Goal: Entertainment & Leisure: Consume media (video, audio)

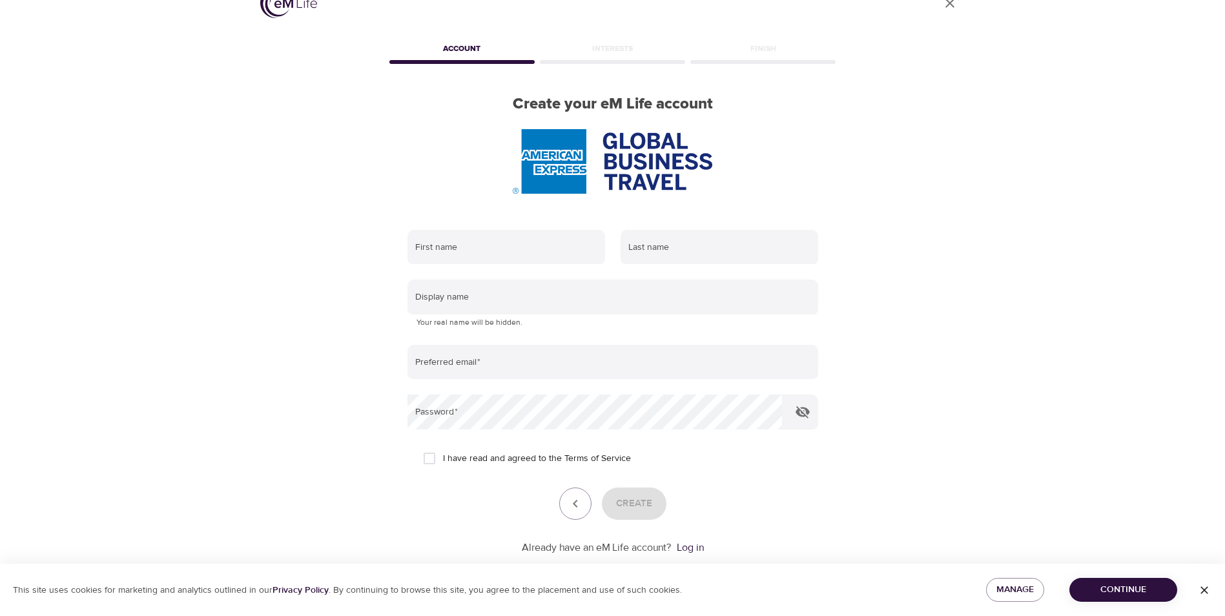
scroll to position [54, 0]
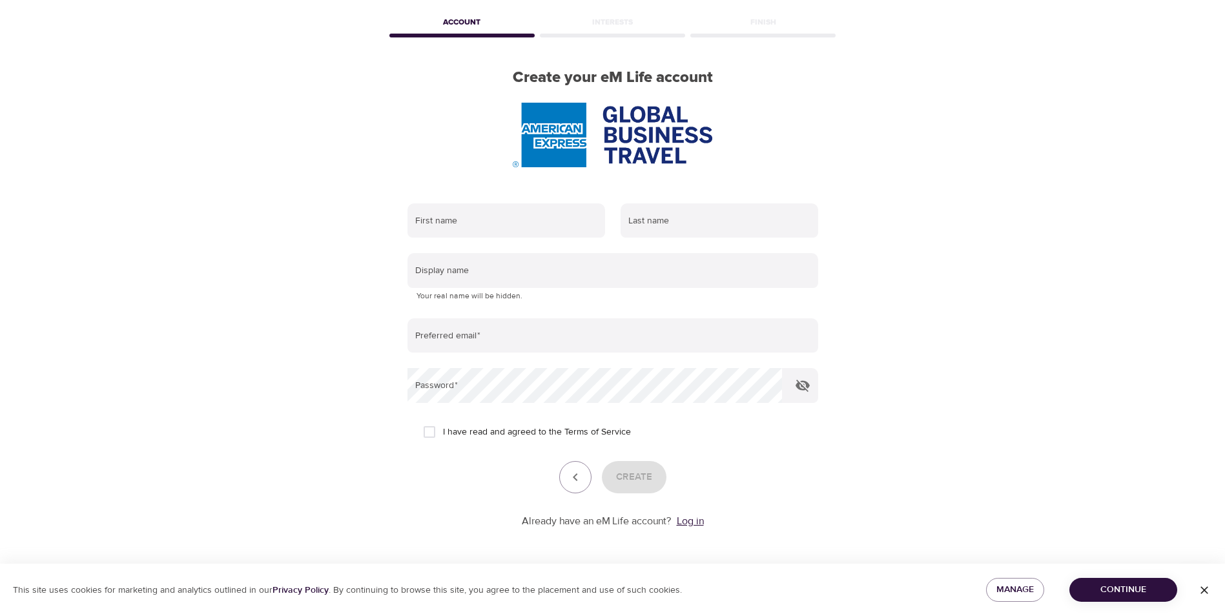
click at [697, 525] on link "Log in" at bounding box center [689, 520] width 27 height 13
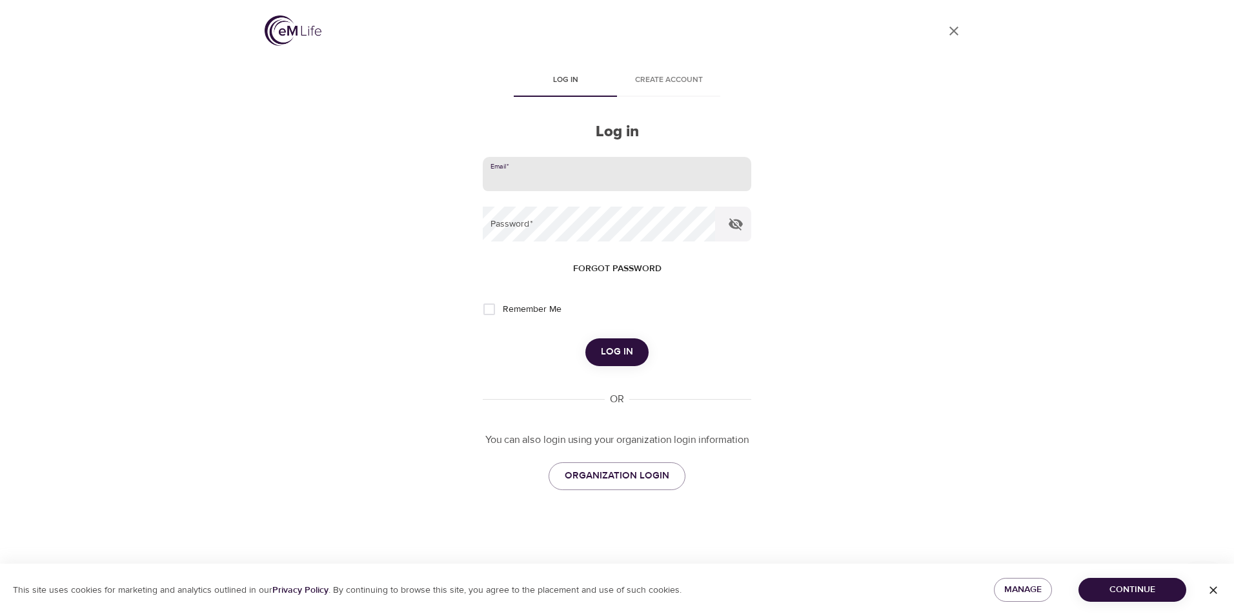
click at [539, 172] on input "email" at bounding box center [617, 174] width 269 height 35
type input "[PERSON_NAME][EMAIL_ADDRESS][PERSON_NAME][DOMAIN_NAME]"
click at [612, 354] on span "Log in" at bounding box center [617, 351] width 32 height 17
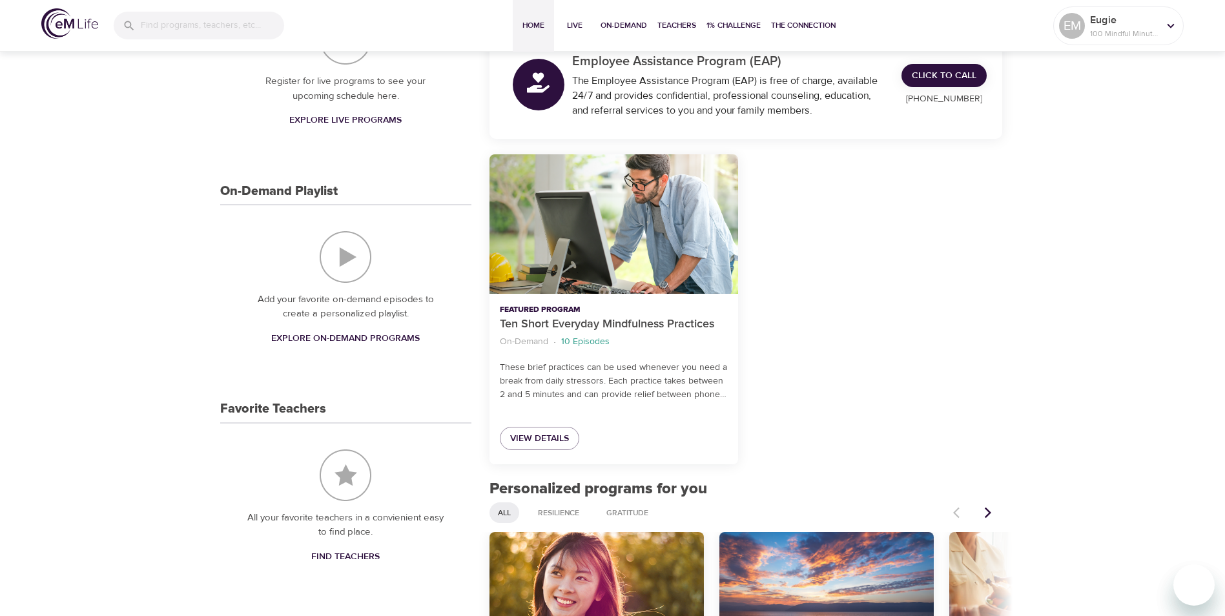
scroll to position [237, 0]
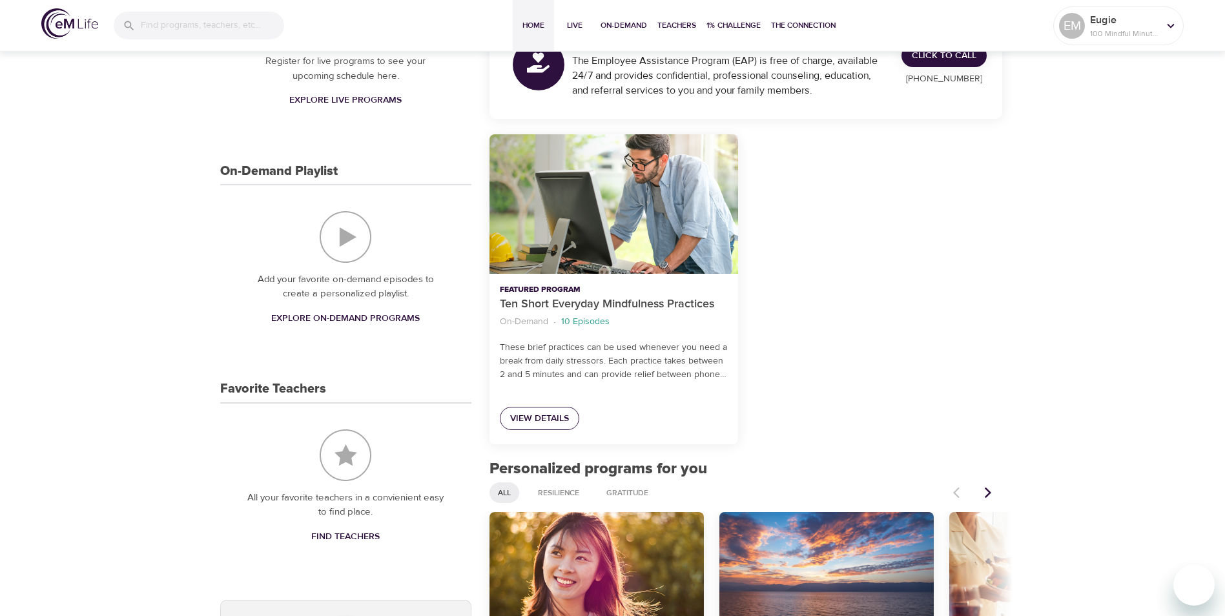
click at [561, 415] on span "View Details" at bounding box center [539, 419] width 59 height 16
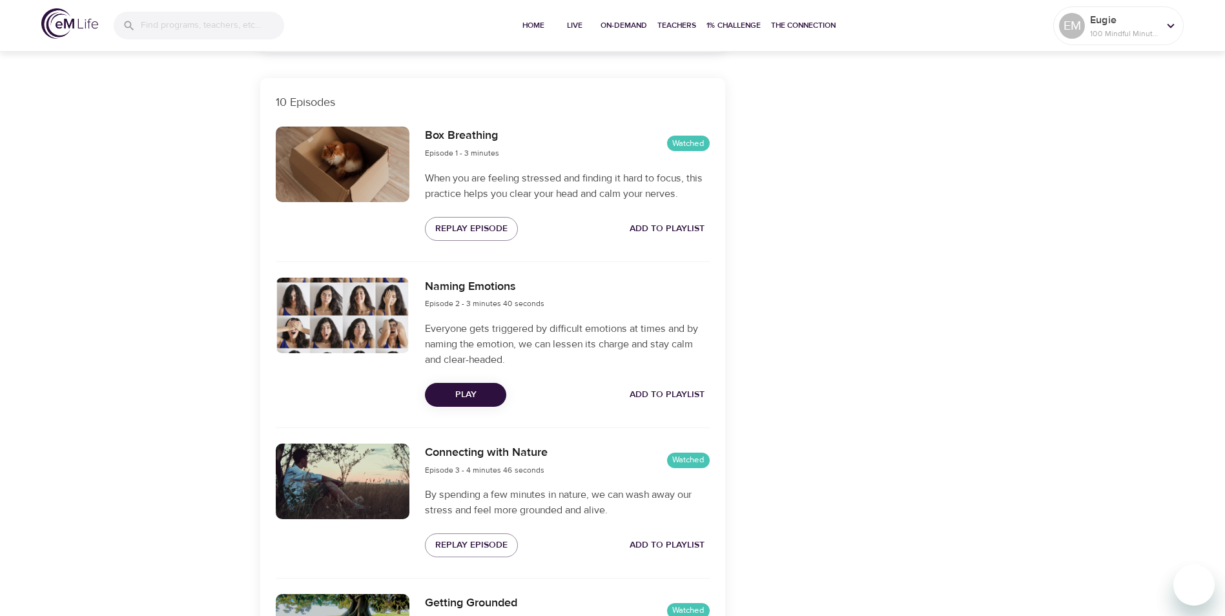
scroll to position [428, 0]
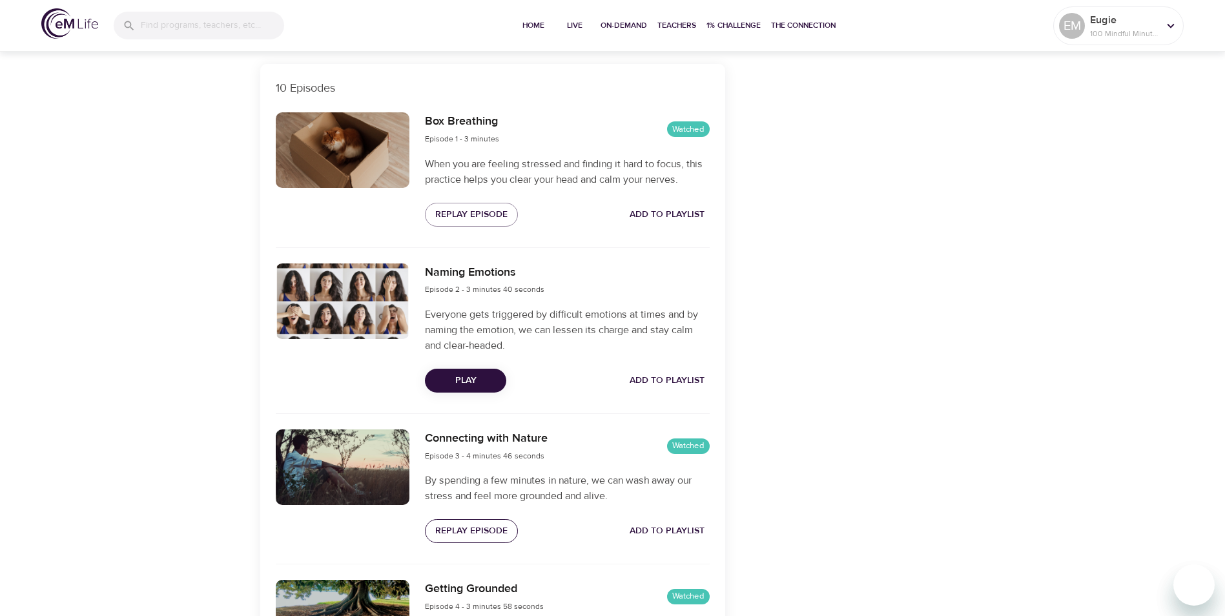
click at [459, 528] on span "Replay Episode" at bounding box center [471, 531] width 72 height 16
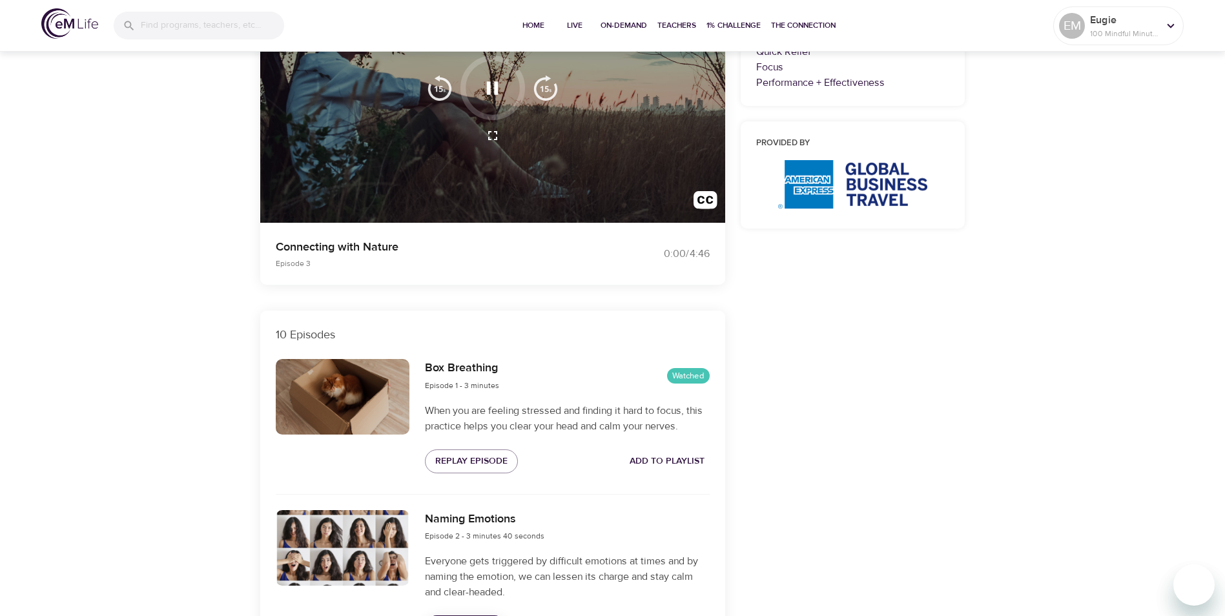
scroll to position [0, 0]
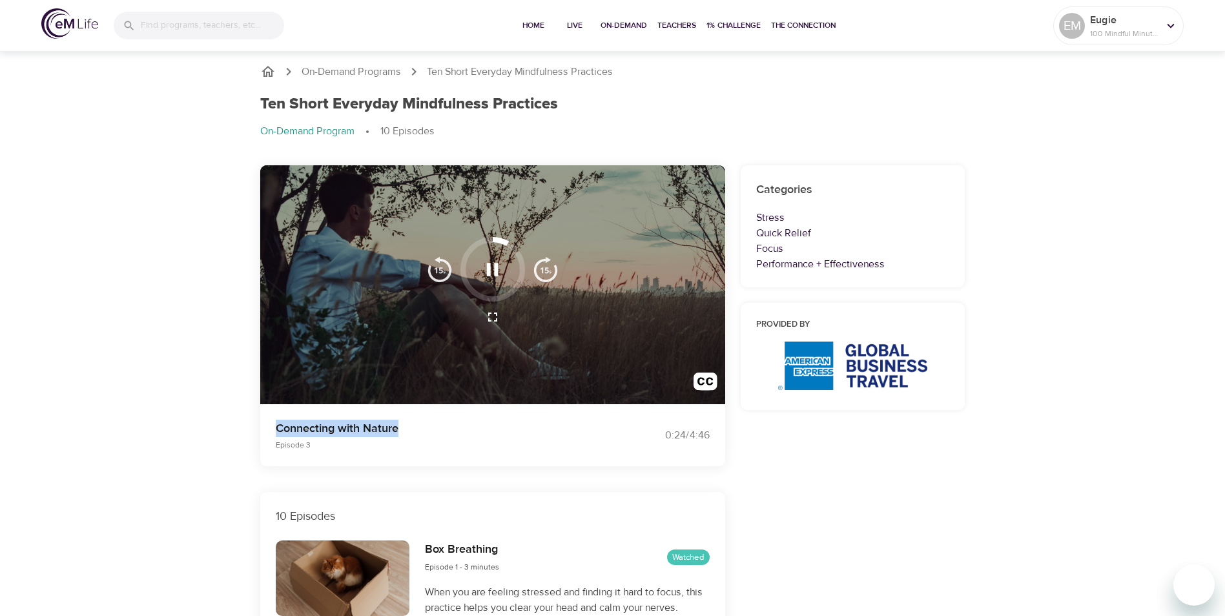
copy p "Connecting with Nature"
drag, startPoint x: 405, startPoint y: 429, endPoint x: 271, endPoint y: 431, distance: 134.3
click at [271, 431] on div "Connecting with Nature Episode 3" at bounding box center [436, 435] width 337 height 46
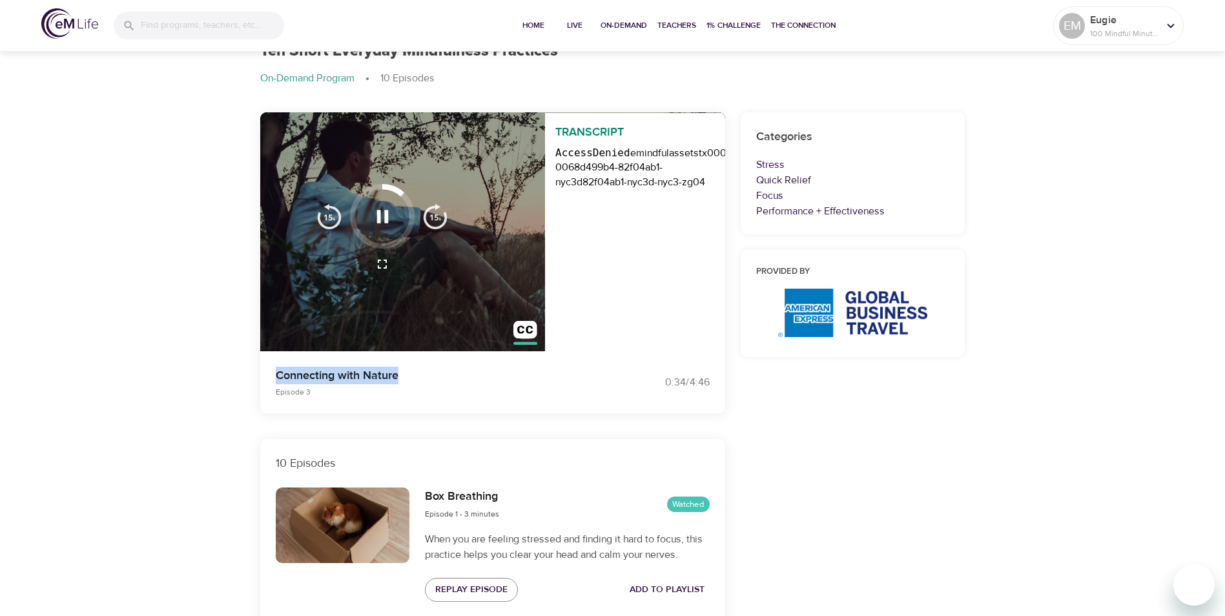
scroll to position [136, 0]
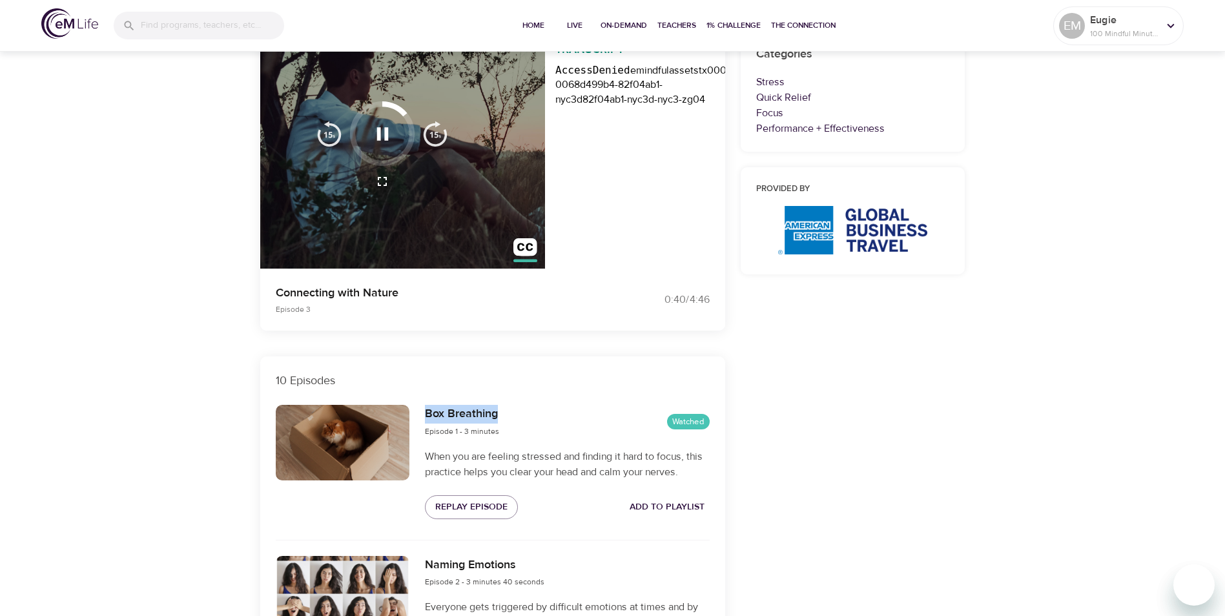
drag, startPoint x: 501, startPoint y: 414, endPoint x: 423, endPoint y: 413, distance: 77.5
click at [423, 413] on div "Box Breathing Episode 1 - 3 minutes Watched When you are feeling stressed and f…" at bounding box center [567, 461] width 300 height 129
copy h6 "Box Breathing"
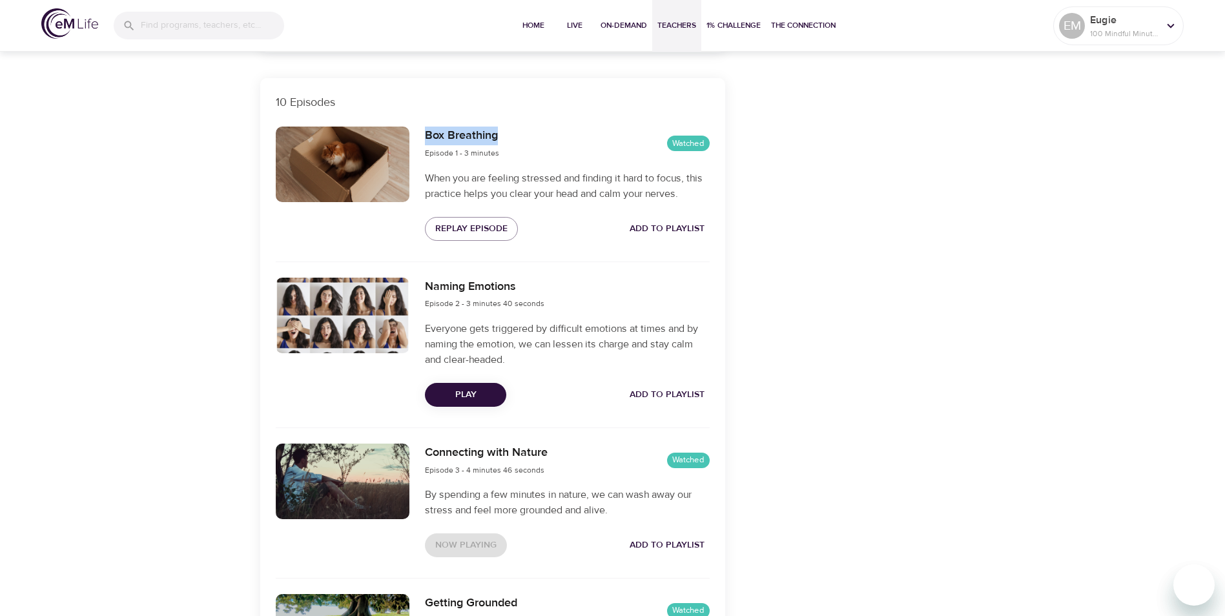
scroll to position [367, 0]
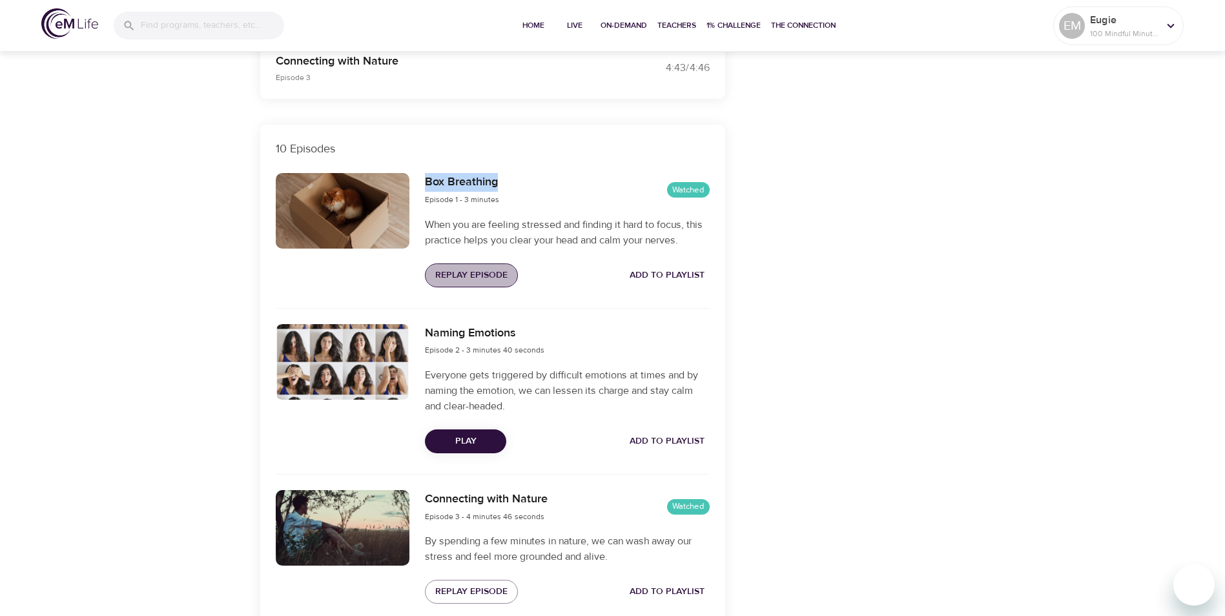
click at [459, 276] on span "Replay Episode" at bounding box center [471, 275] width 72 height 16
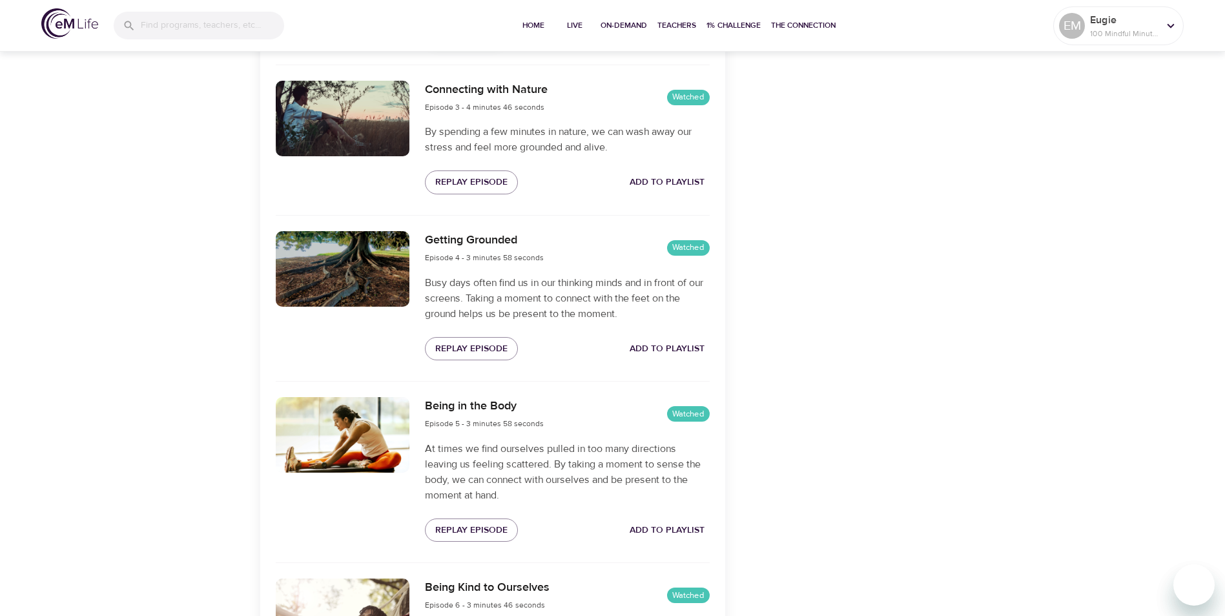
scroll to position [788, 0]
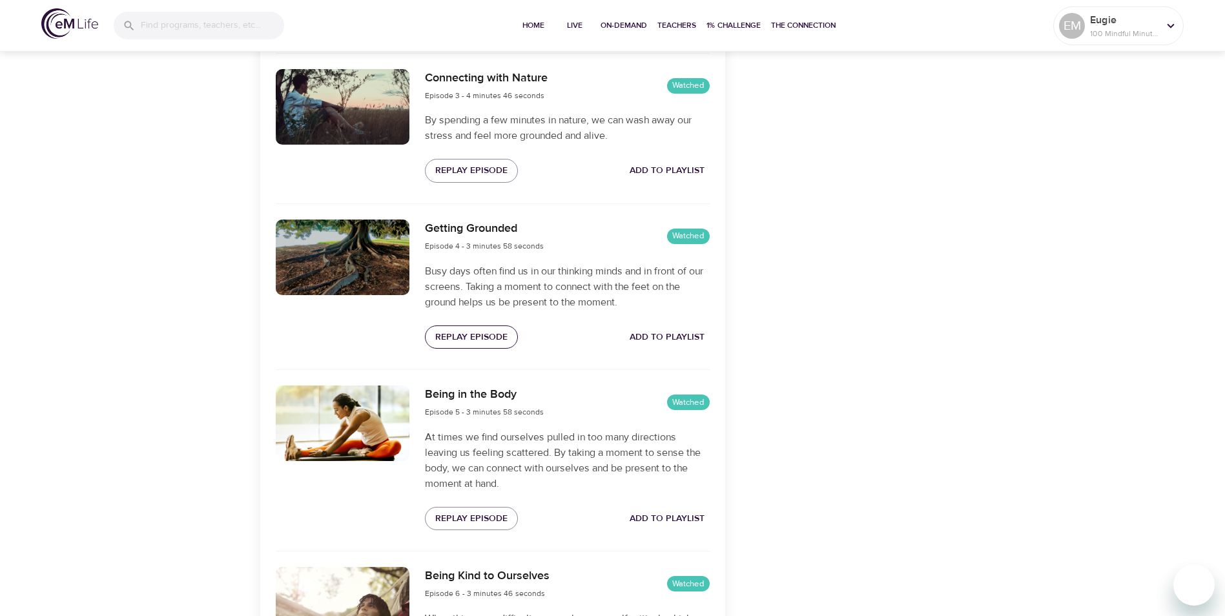
click at [464, 334] on span "Replay Episode" at bounding box center [471, 337] width 72 height 16
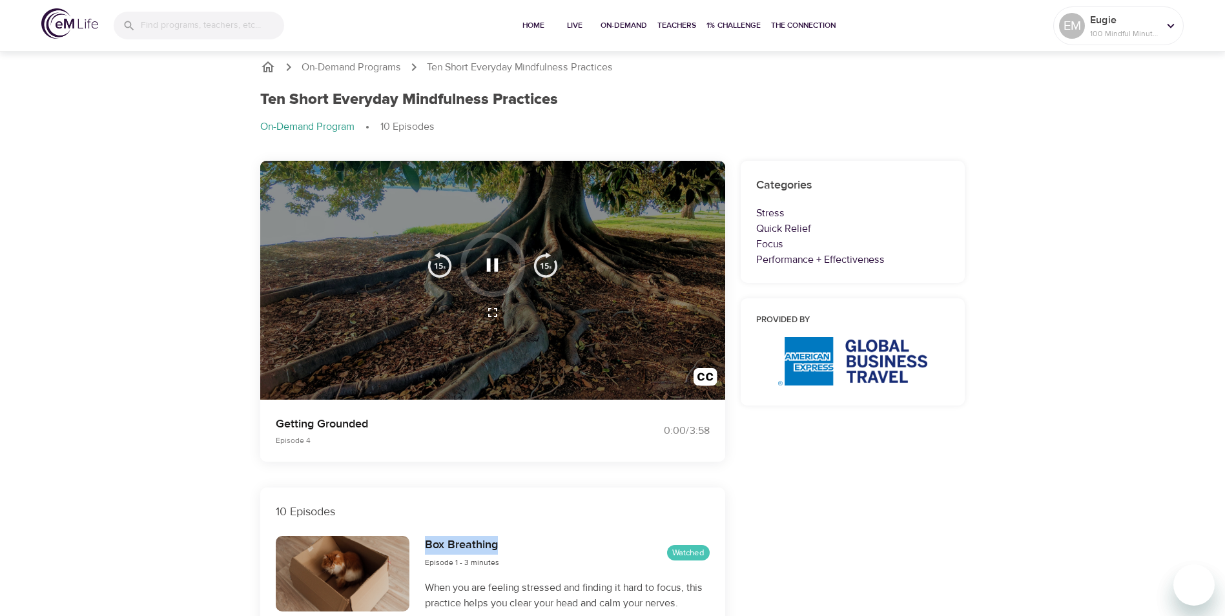
scroll to position [0, 0]
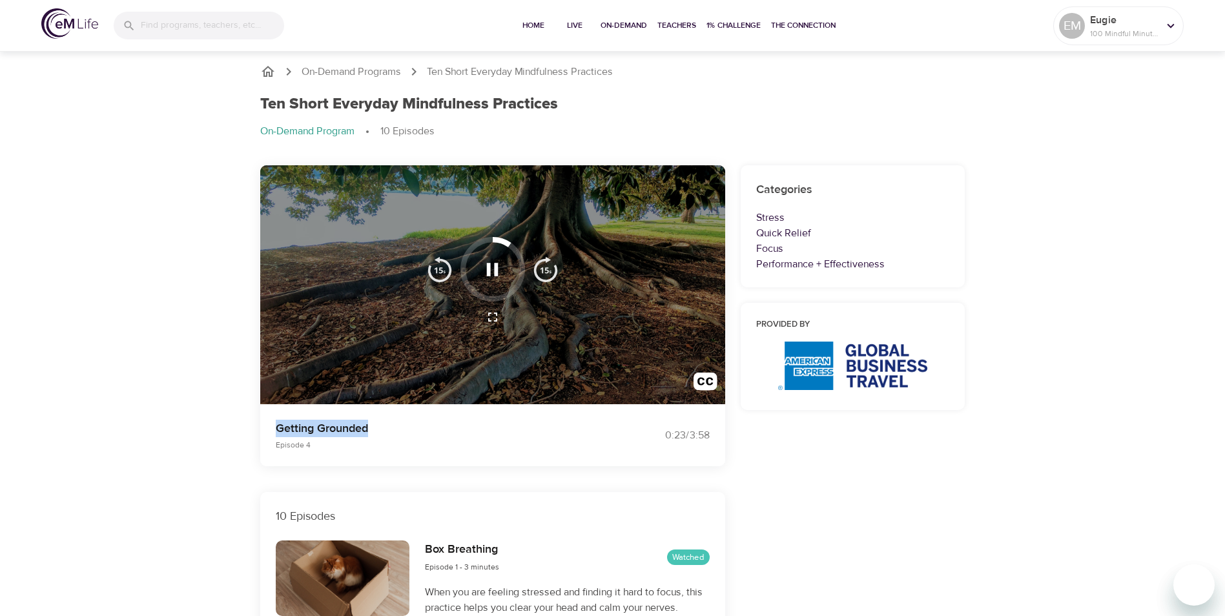
copy p "Getting Grounded"
drag, startPoint x: 373, startPoint y: 425, endPoint x: 275, endPoint y: 425, distance: 98.1
click at [276, 425] on p "Getting Grounded" at bounding box center [436, 428] width 321 height 17
